Goal: Complete application form

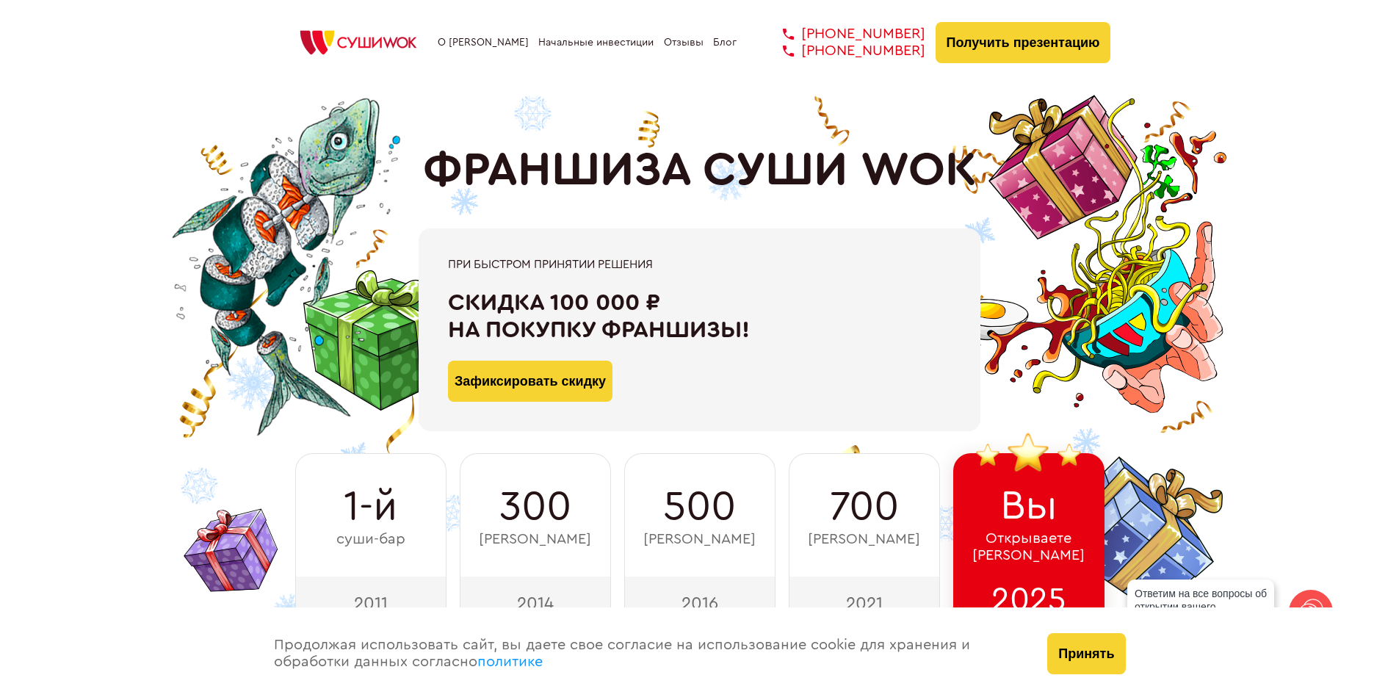
click at [673, 48] on div "О франшизе Начальные инвестиции Отзывы Блог [PHONE_NUMBER] [PHONE_NUMBER] [PHON…" at bounding box center [700, 42] width 823 height 41
click at [673, 45] on link "Отзывы" at bounding box center [684, 43] width 40 height 12
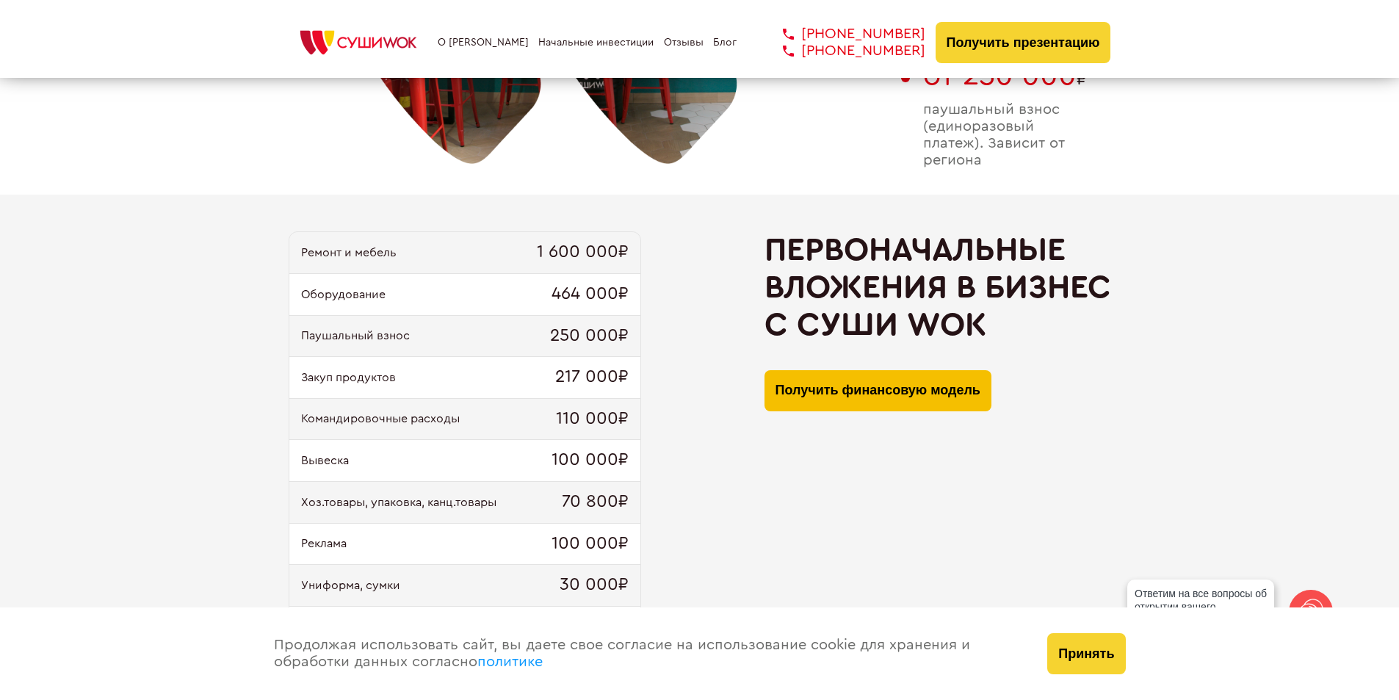
scroll to position [1237, 0]
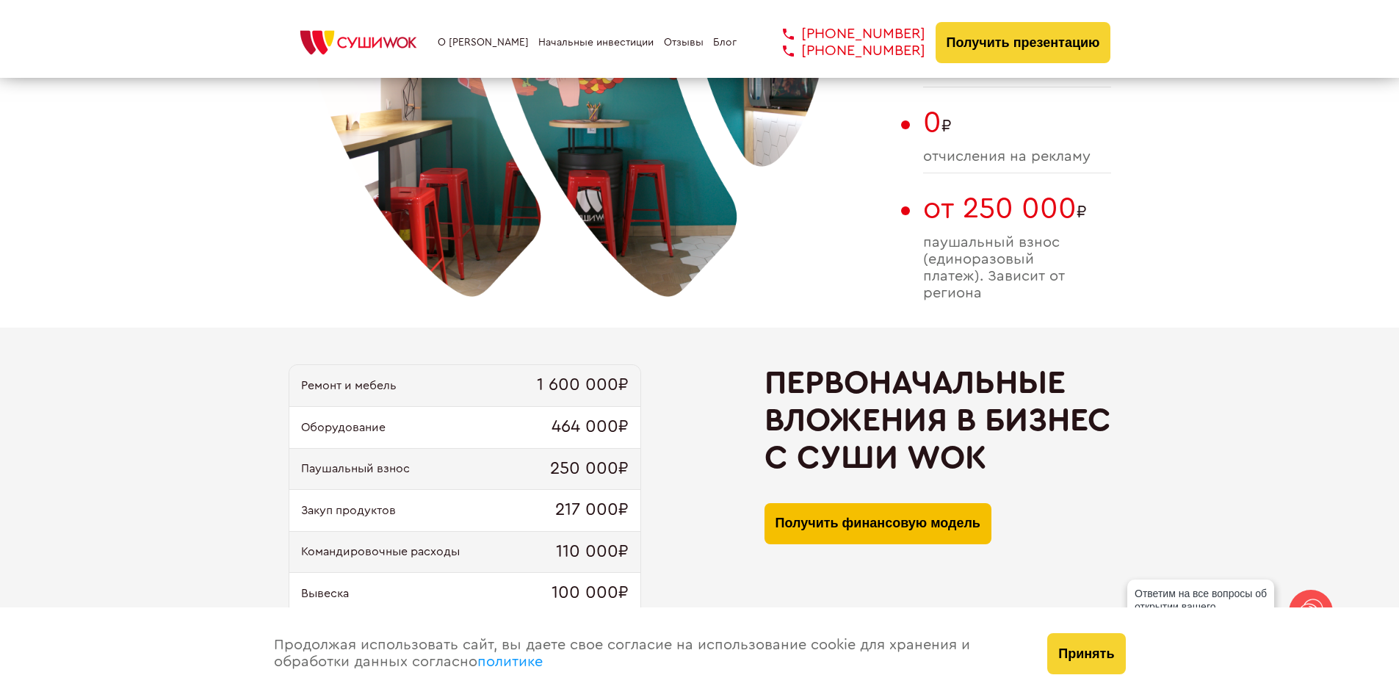
click at [908, 510] on button "Получить финансовую модель" at bounding box center [878, 523] width 227 height 41
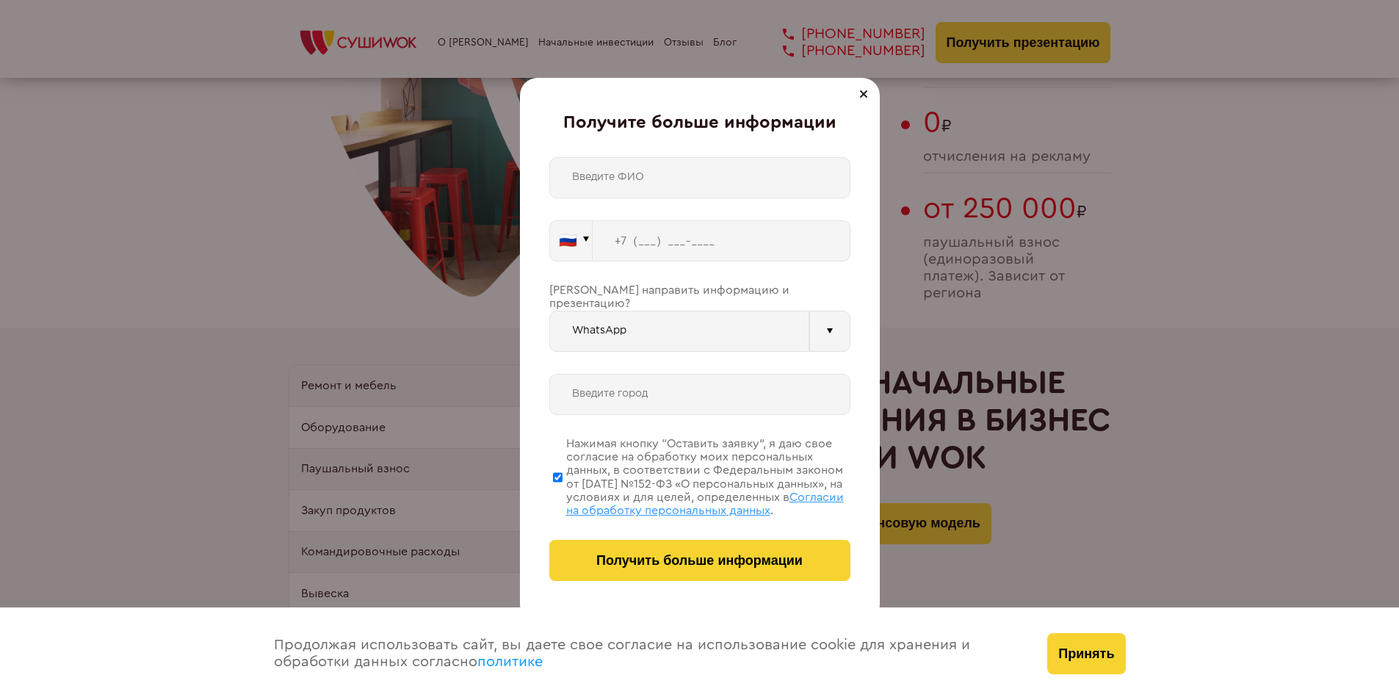
click at [862, 100] on div at bounding box center [864, 94] width 18 height 18
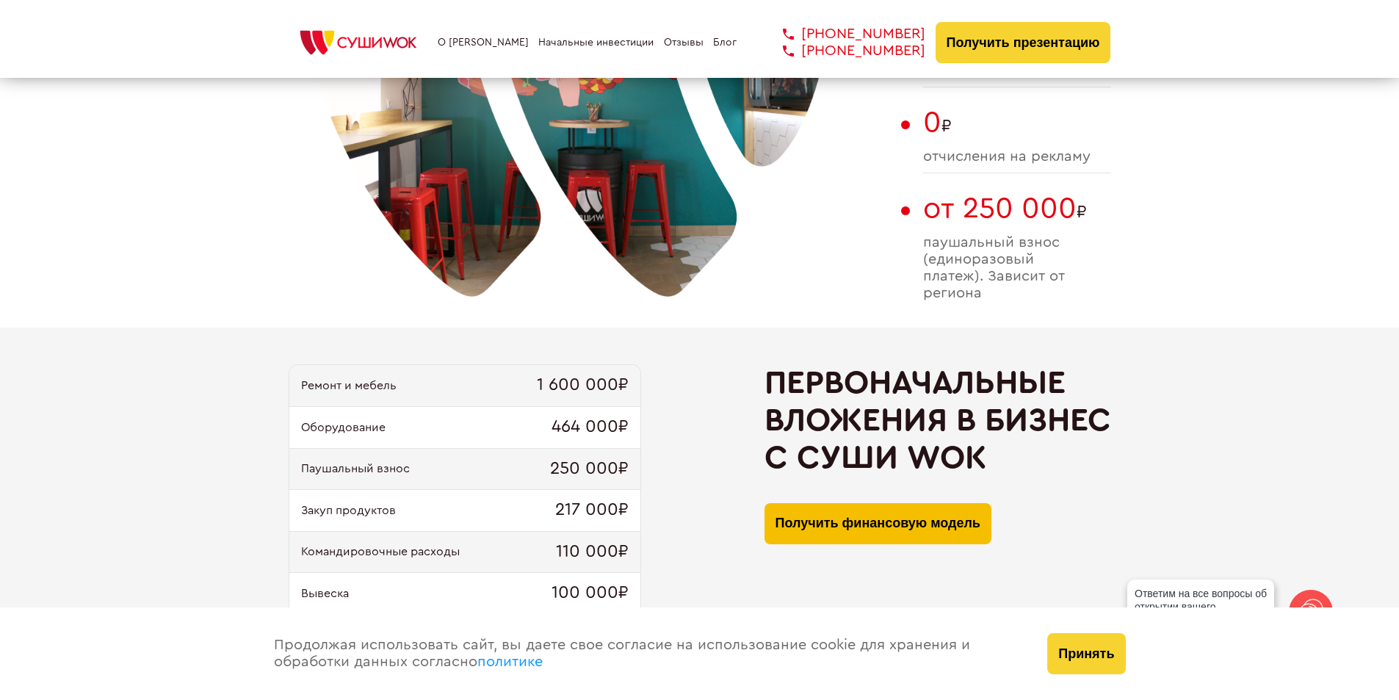
click at [856, 523] on button "Получить финансовую модель" at bounding box center [878, 523] width 227 height 41
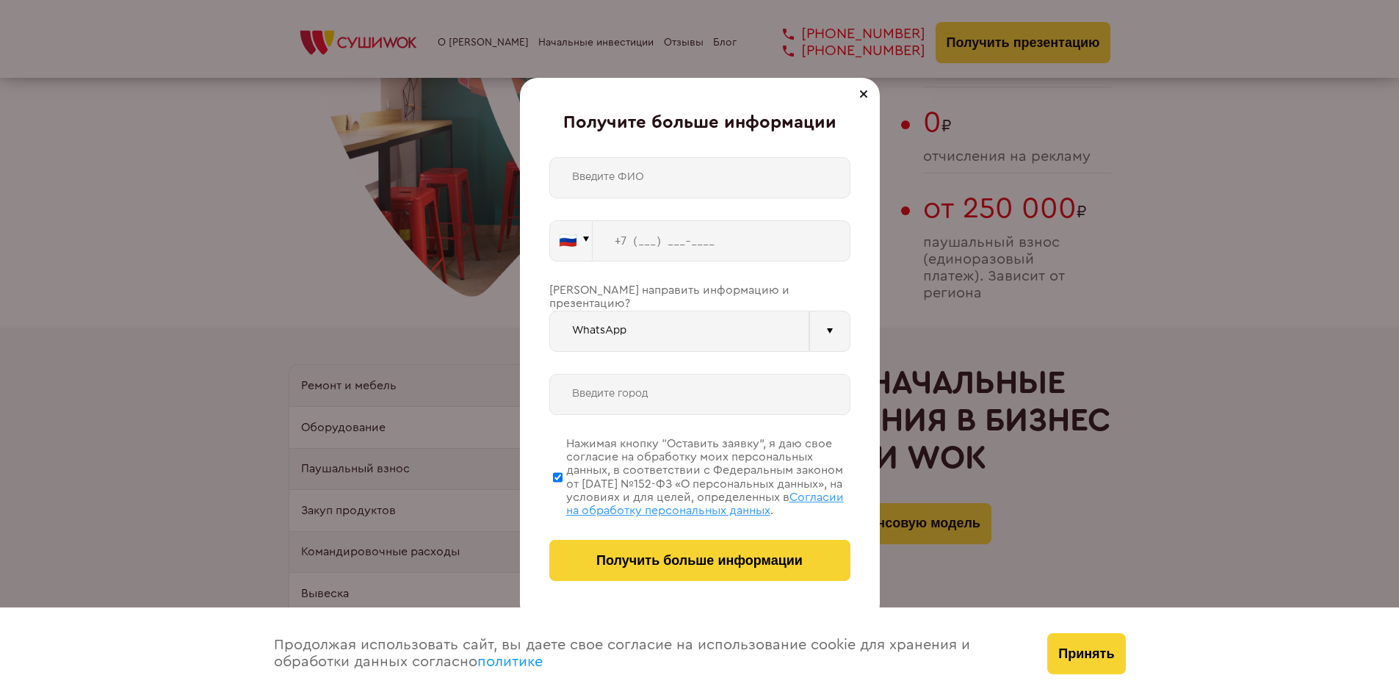
click at [665, 175] on input "text" at bounding box center [699, 177] width 301 height 41
type input "[PERSON_NAME]"
click at [688, 233] on input "tel" at bounding box center [722, 240] width 258 height 41
type input "[PHONE_NUMBER]"
click at [705, 311] on input "WhatsApp" at bounding box center [679, 331] width 260 height 41
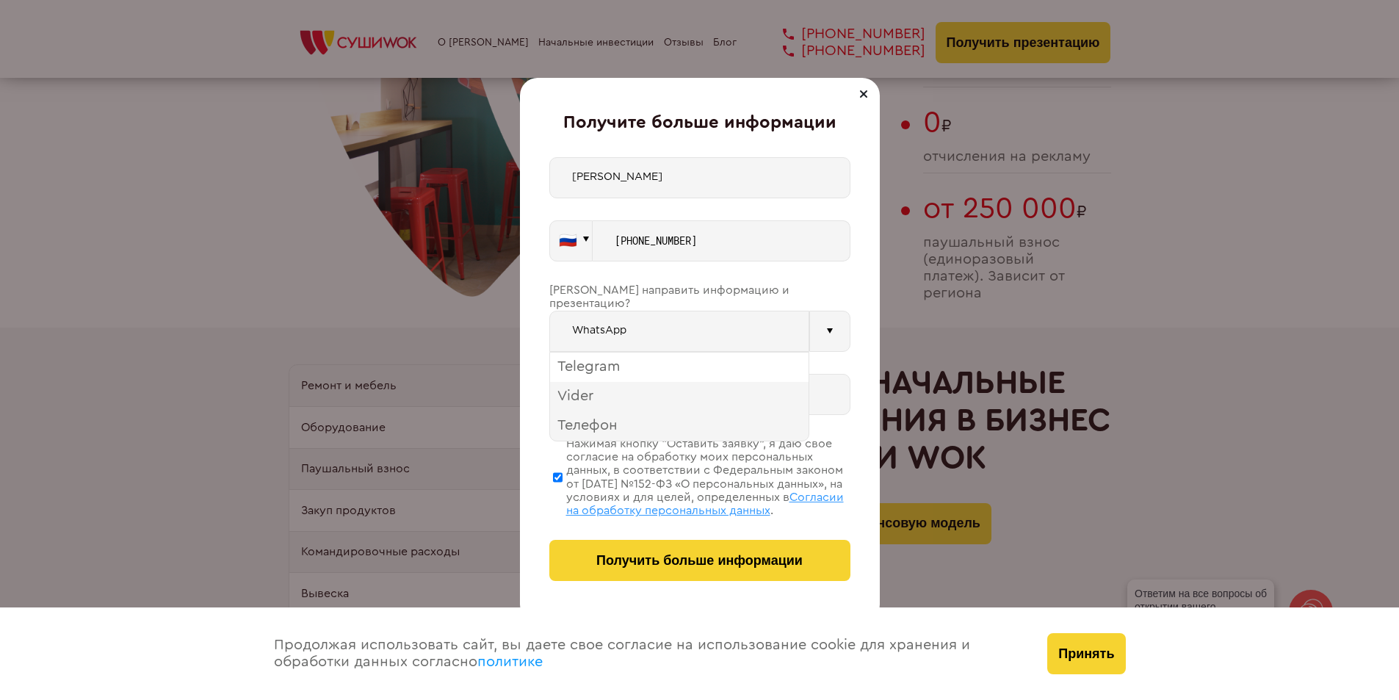
click at [634, 353] on div "Telegram" at bounding box center [679, 367] width 259 height 29
type input "Telegram"
click at [629, 375] on input "text" at bounding box center [699, 394] width 301 height 41
type input "р"
click at [826, 386] on input "Раменское [PERSON_NAME] Область," at bounding box center [699, 394] width 301 height 41
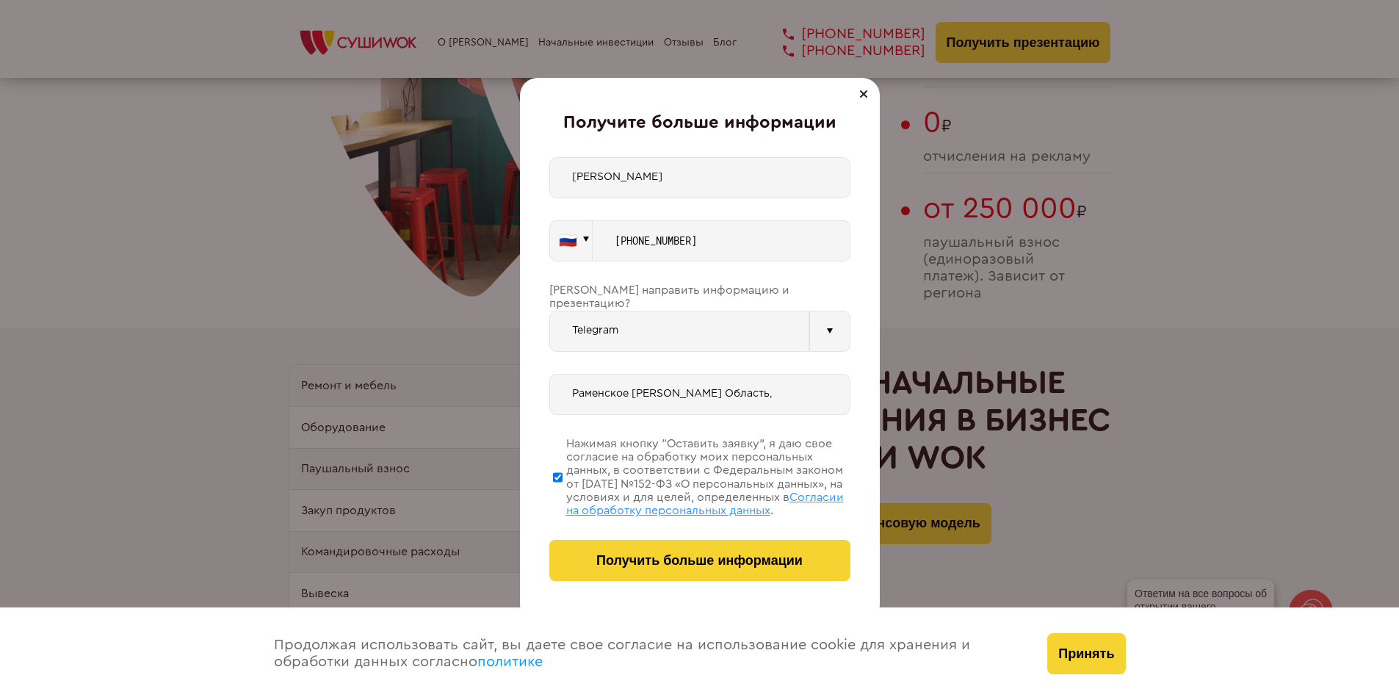
click at [826, 386] on input "Раменское [PERSON_NAME] Область," at bounding box center [699, 394] width 301 height 41
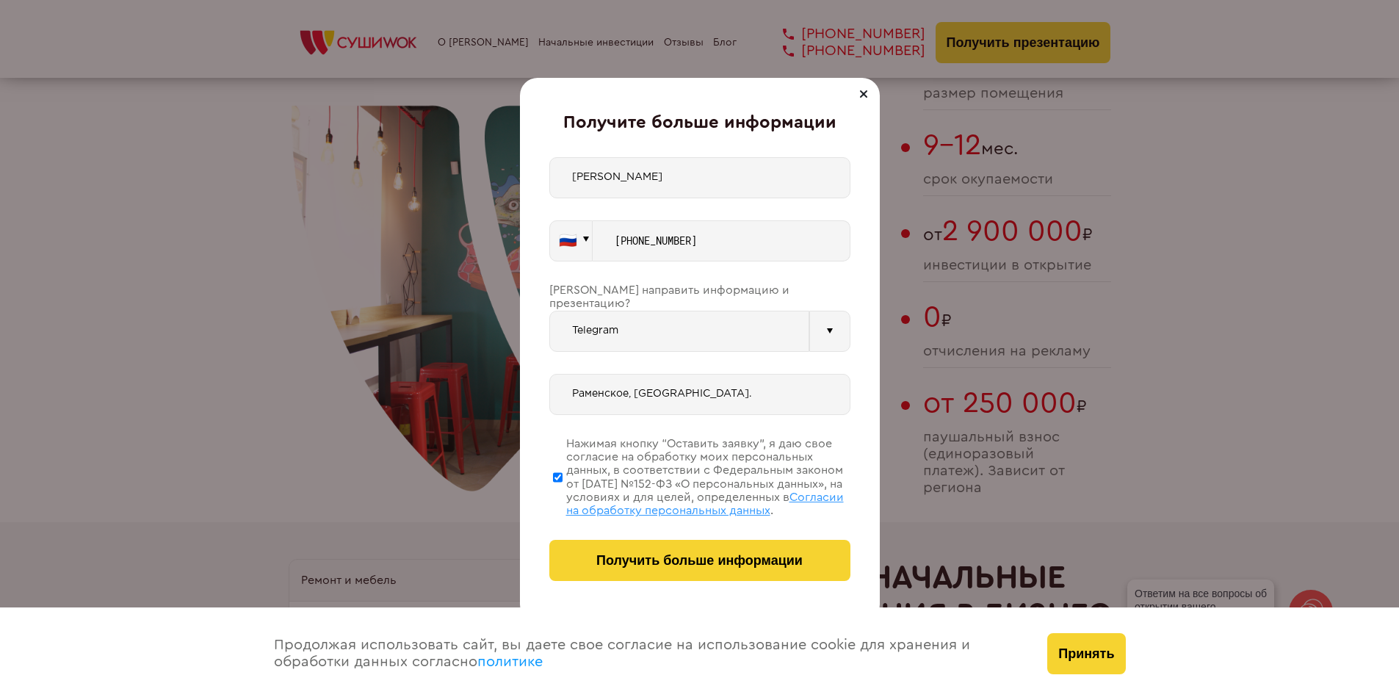
scroll to position [1164, 0]
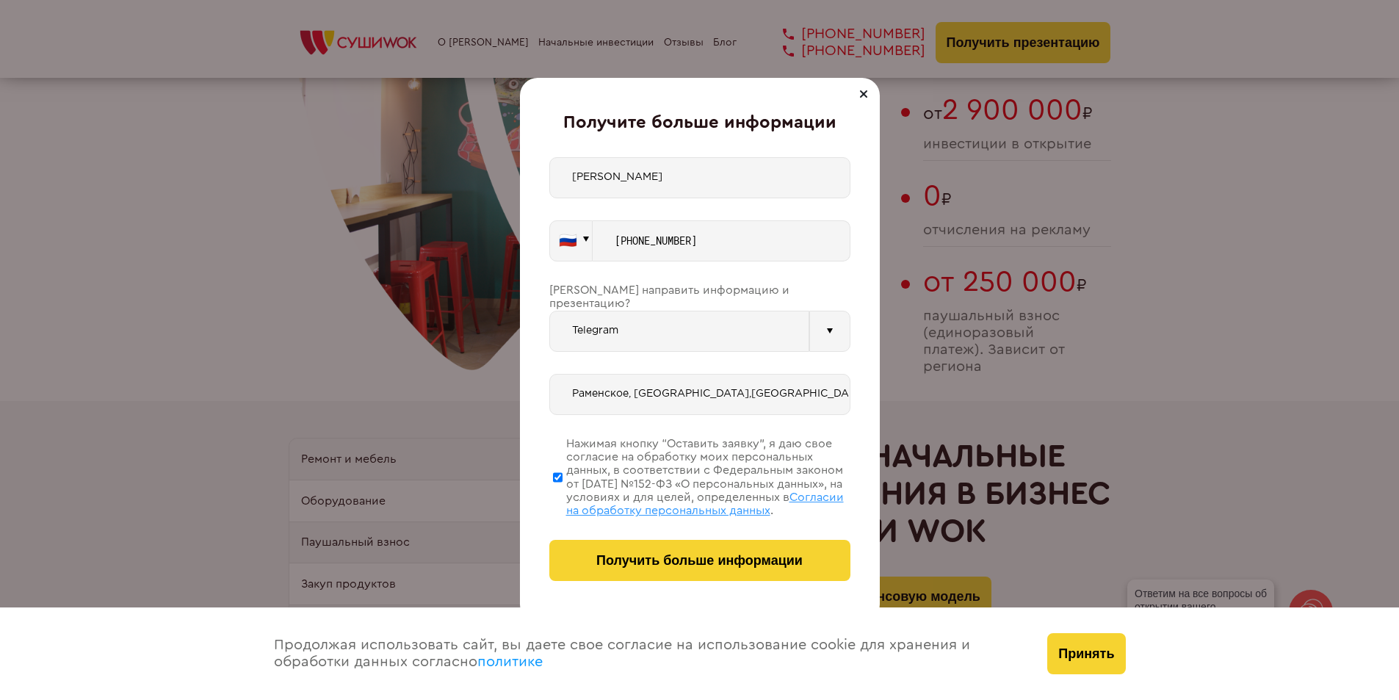
click at [677, 377] on input "Раменское, [GEOGRAPHIC_DATA],[GEOGRAPHIC_DATA]" at bounding box center [699, 394] width 301 height 41
click at [728, 379] on input "Раменское, [GEOGRAPHIC_DATA],[GEOGRAPHIC_DATA]" at bounding box center [699, 394] width 301 height 41
click at [676, 377] on input "Раменское, [GEOGRAPHIC_DATA],[GEOGRAPHIC_DATA]" at bounding box center [699, 394] width 301 height 41
click at [743, 377] on input "Раменское, [GEOGRAPHIC_DATA], [GEOGRAPHIC_DATA]" at bounding box center [699, 394] width 301 height 41
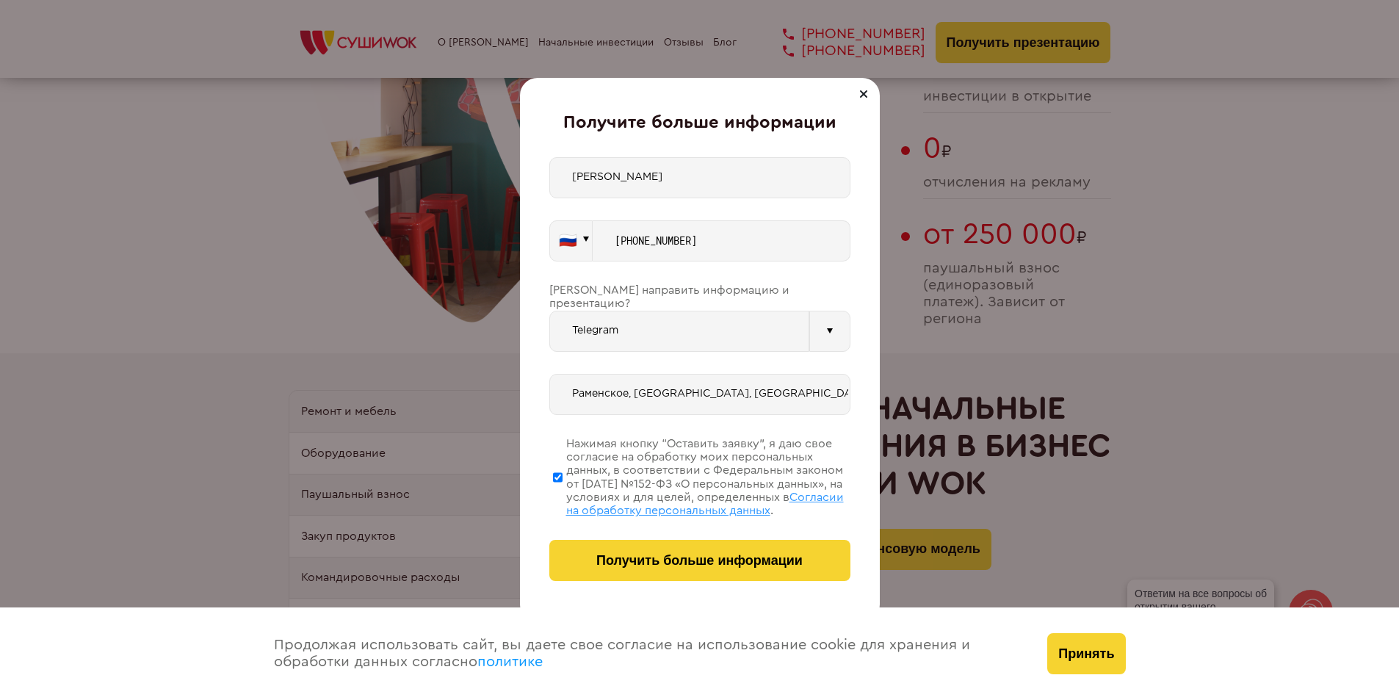
scroll to position [1237, 0]
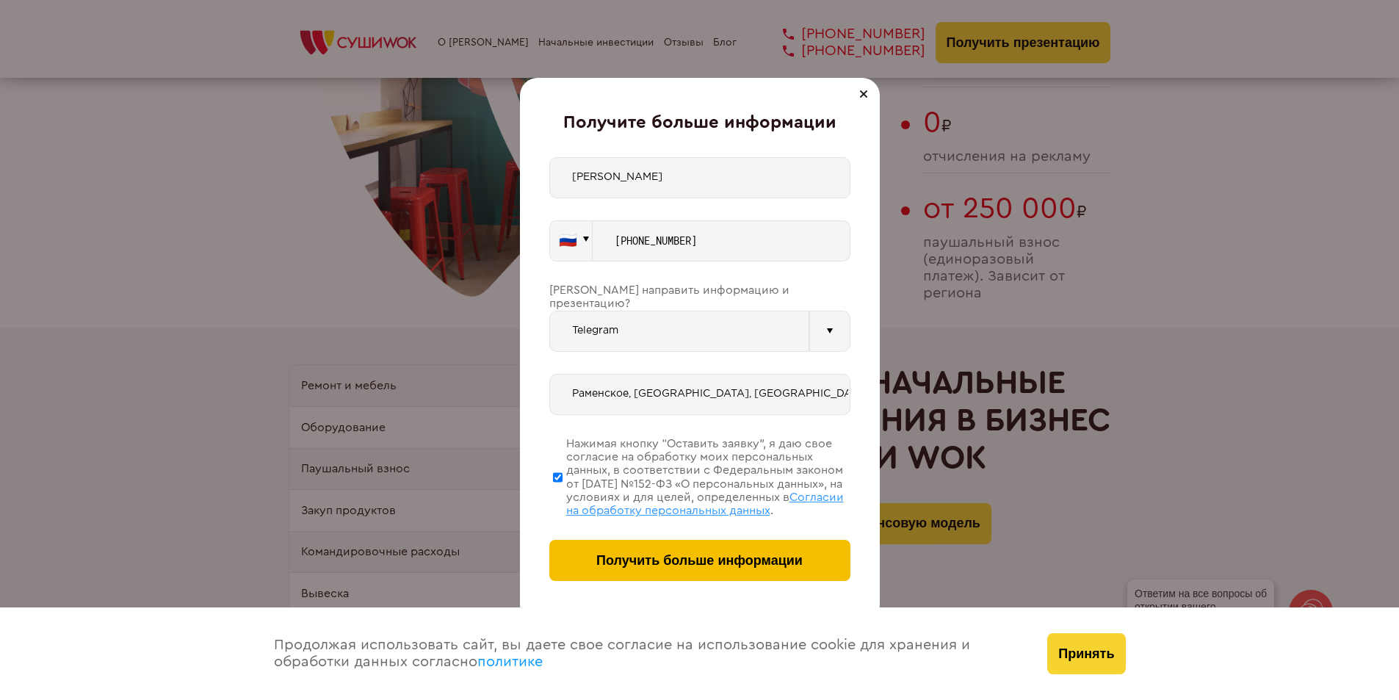
type input "Раменское, [GEOGRAPHIC_DATA], [GEOGRAPHIC_DATA]обл"
click at [699, 572] on button "Получить больше информации" at bounding box center [699, 560] width 301 height 41
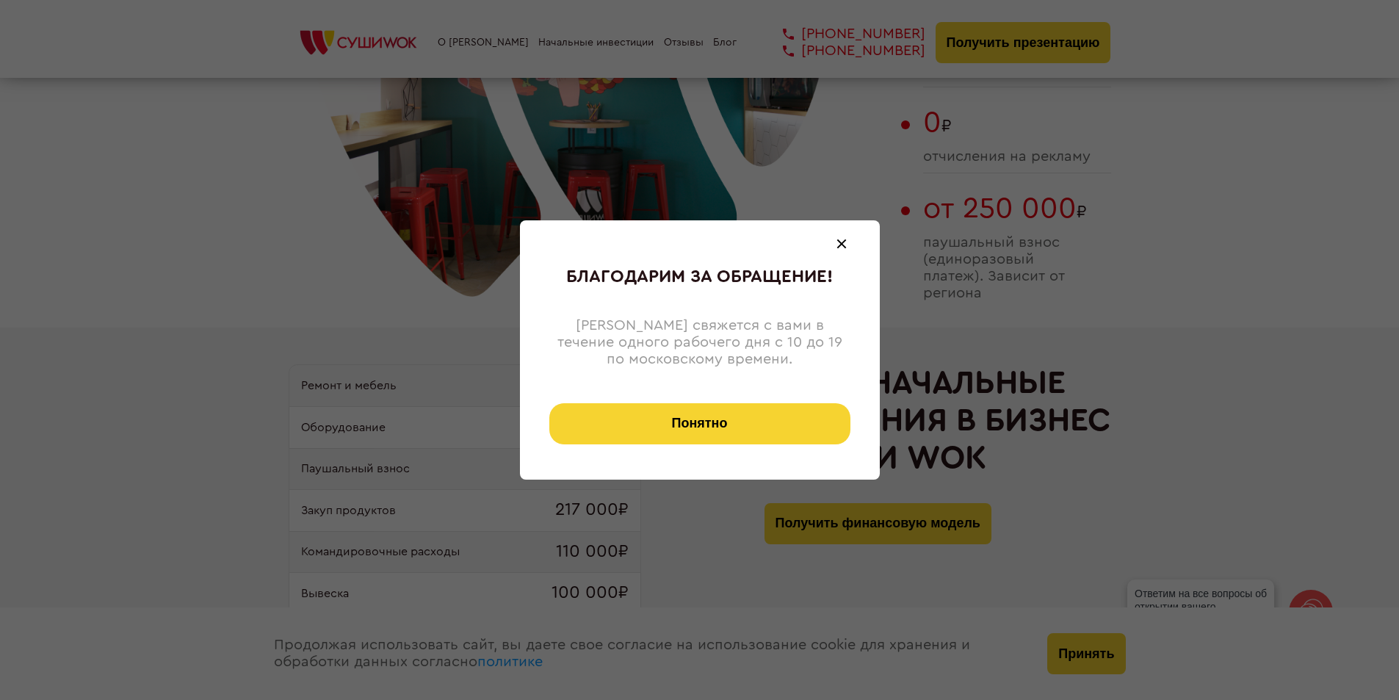
click at [731, 430] on button "Понятно" at bounding box center [699, 423] width 301 height 41
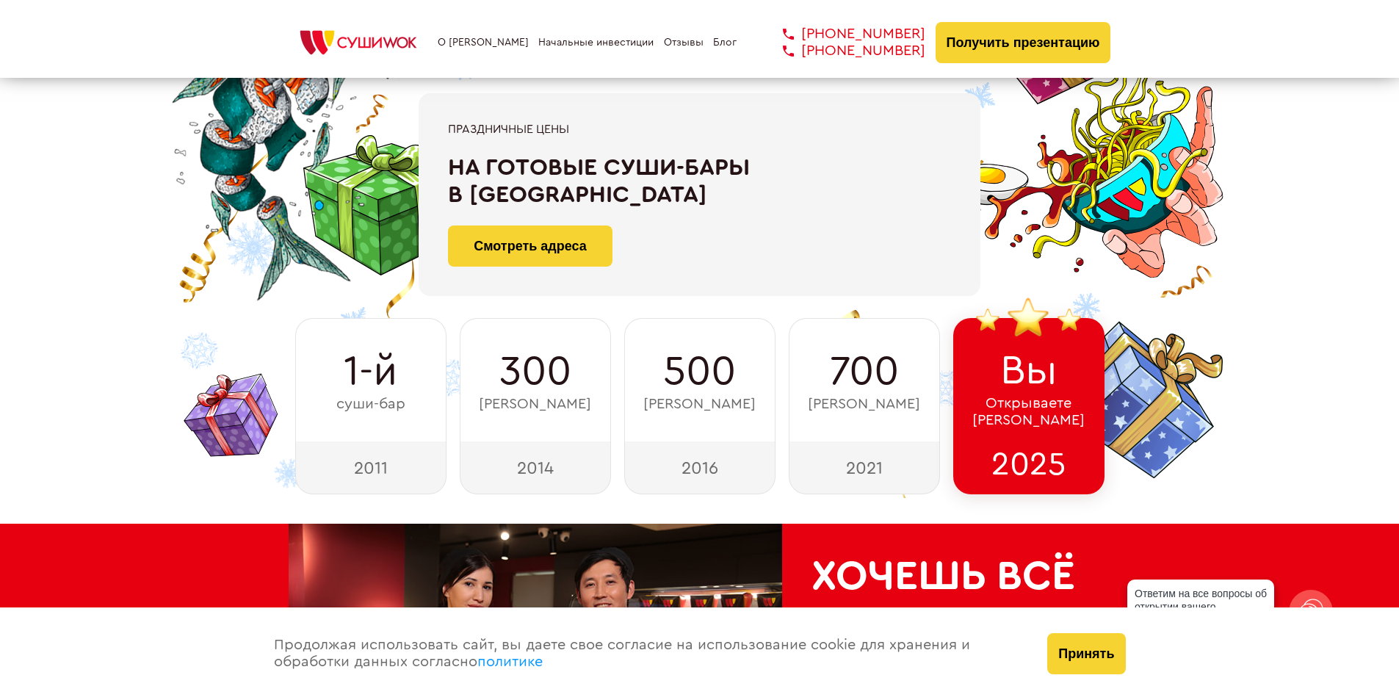
scroll to position [0, 0]
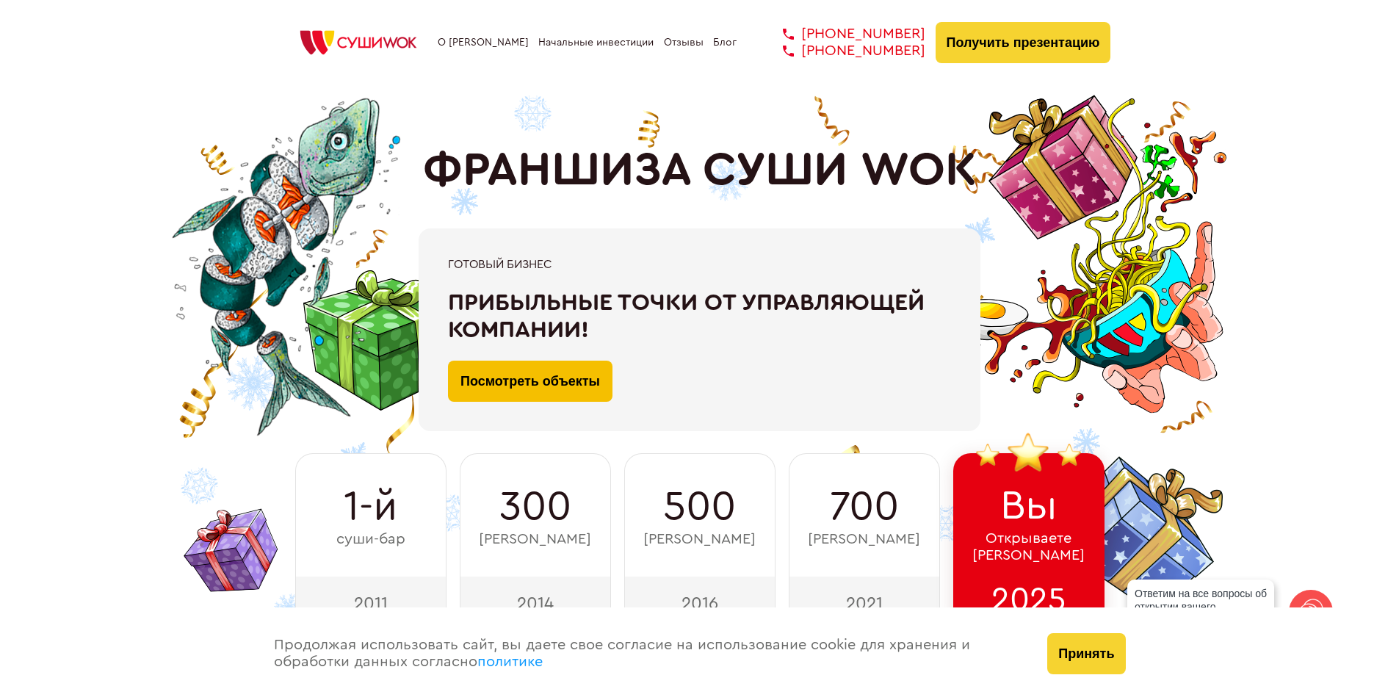
click at [544, 373] on link "Посмотреть объекты" at bounding box center [530, 381] width 165 height 41
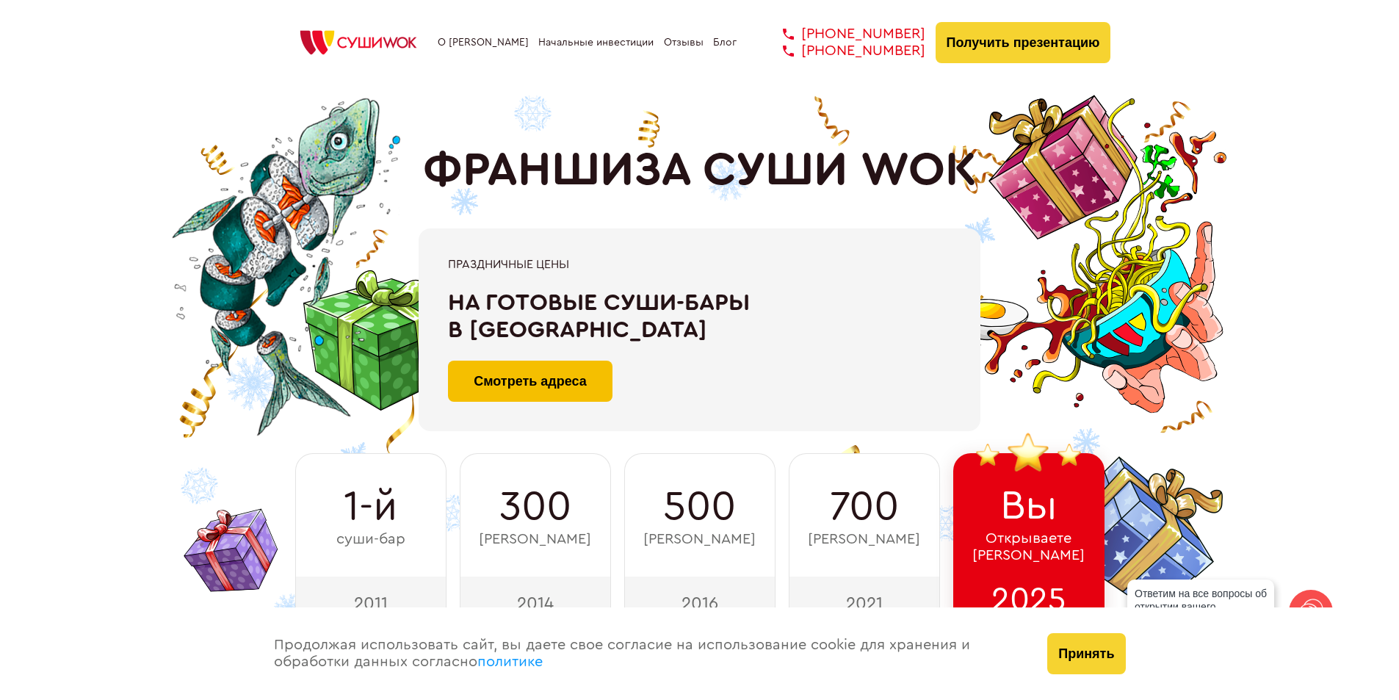
click at [555, 379] on link "Смотреть адреса" at bounding box center [530, 381] width 165 height 41
